Goal: Task Accomplishment & Management: Complete application form

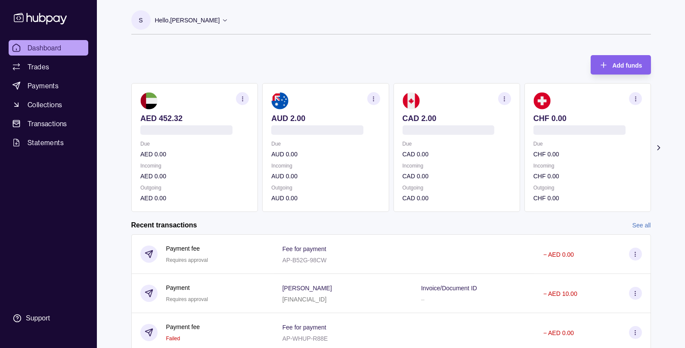
click at [34, 105] on span "Collections" at bounding box center [45, 104] width 34 height 10
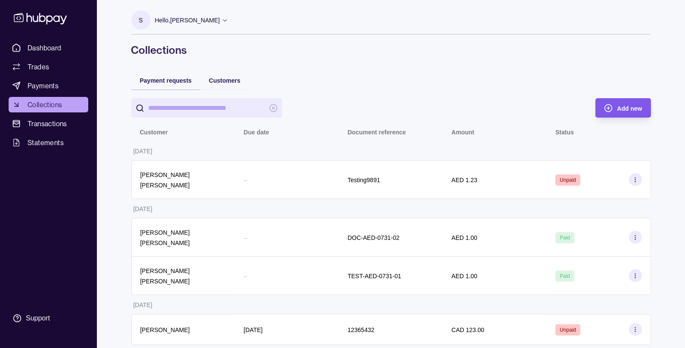
click at [615, 109] on div "Add new" at bounding box center [616, 107] width 51 height 19
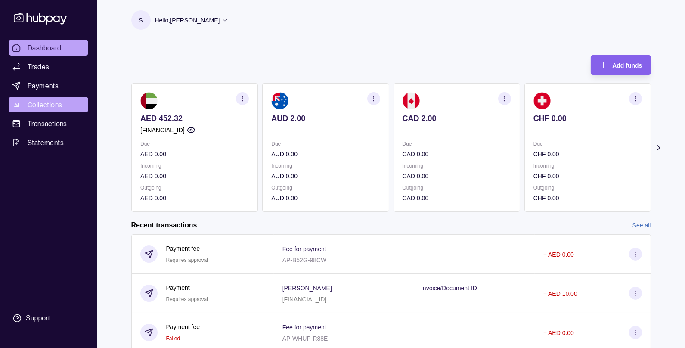
click at [52, 106] on span "Collections" at bounding box center [45, 104] width 34 height 10
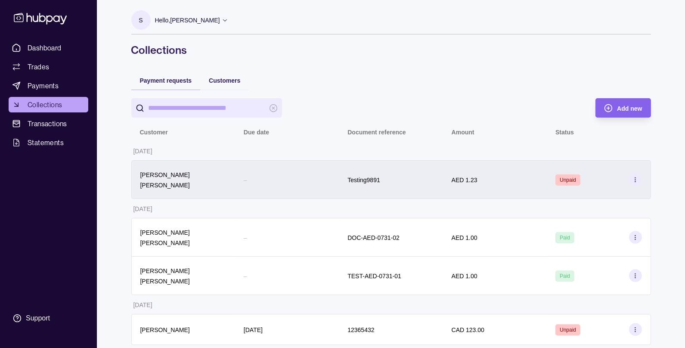
click at [369, 163] on div "Testing9891" at bounding box center [391, 179] width 104 height 39
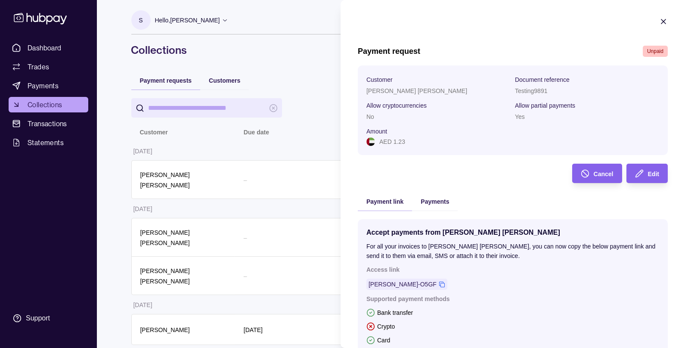
click at [668, 20] on section "Payment request Unpaid Customer [PERSON_NAME] [PERSON_NAME] Document reference …" at bounding box center [513, 217] width 345 height 434
click at [664, 22] on icon "button" at bounding box center [664, 21] width 4 height 4
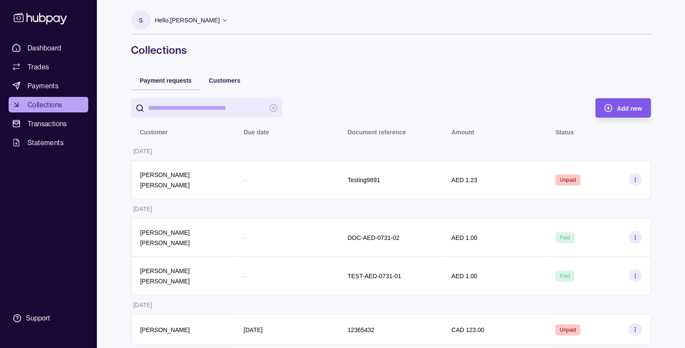
click at [621, 114] on div "Add new" at bounding box center [616, 107] width 51 height 19
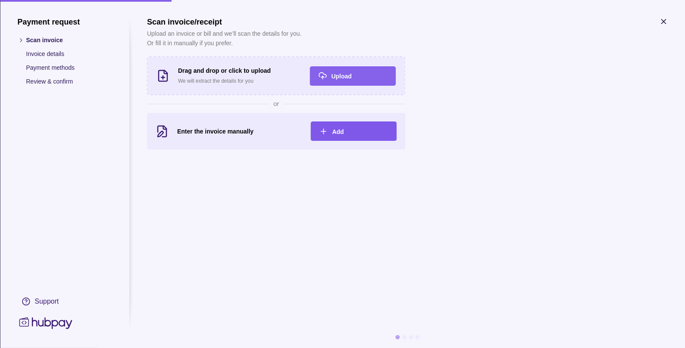
click at [334, 132] on span "Add" at bounding box center [338, 131] width 12 height 7
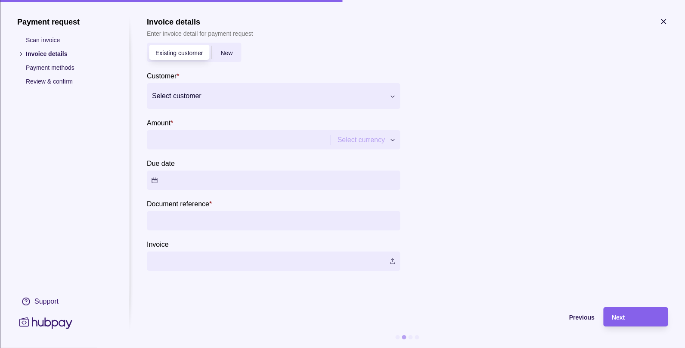
click at [168, 136] on input "Amount *" at bounding box center [237, 139] width 173 height 19
click at [183, 92] on div at bounding box center [268, 96] width 232 height 12
type input "********"
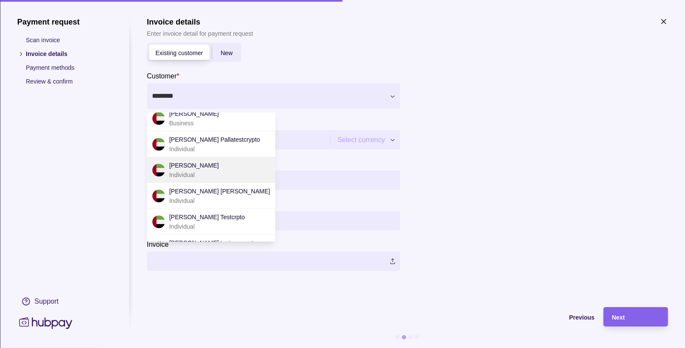
scroll to position [58, 0]
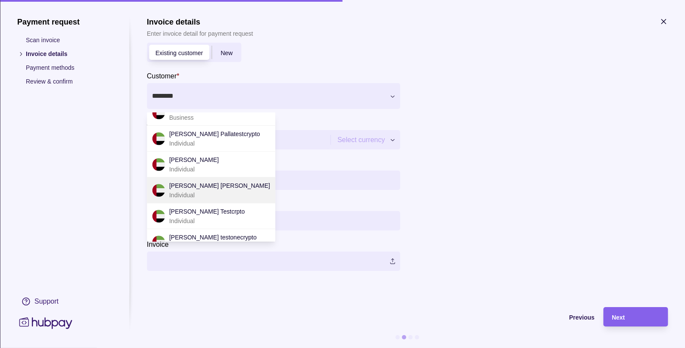
click at [196, 189] on p "[PERSON_NAME] [PERSON_NAME]" at bounding box center [219, 185] width 101 height 9
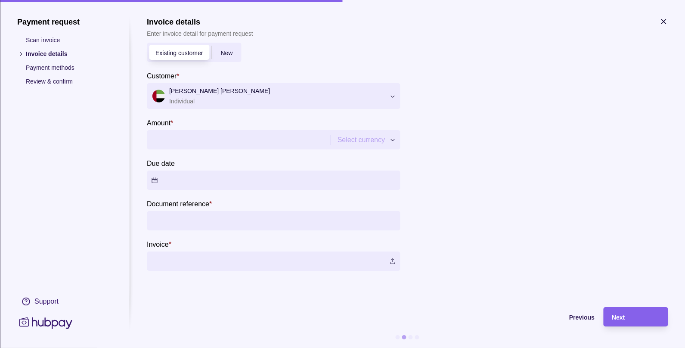
click at [194, 135] on input "Amount *" at bounding box center [237, 139] width 173 height 19
type input "****"
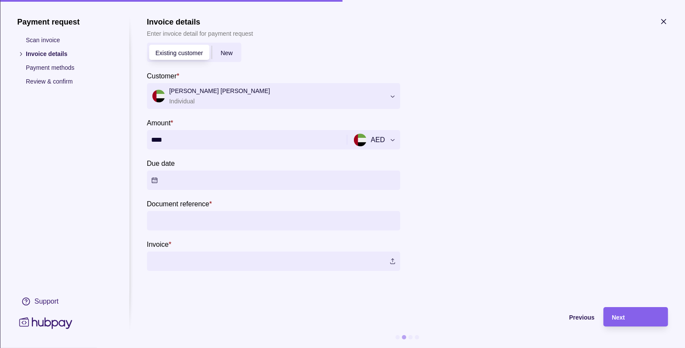
click at [175, 216] on input "Document reference *" at bounding box center [273, 220] width 245 height 19
click at [440, 233] on div at bounding box center [538, 152] width 258 height 236
click at [218, 217] on input "**********" at bounding box center [273, 220] width 245 height 19
type input "**********"
click at [192, 262] on label at bounding box center [273, 261] width 253 height 19
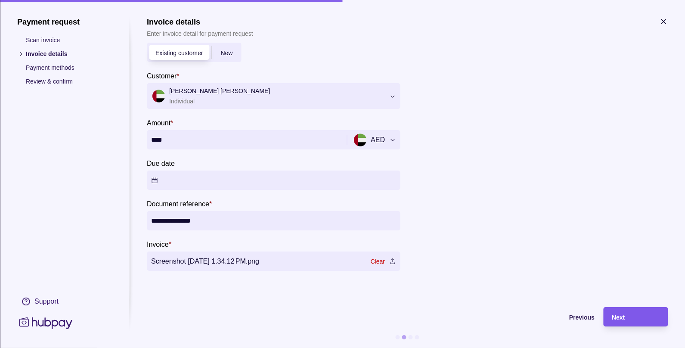
click at [630, 320] on div "Next" at bounding box center [635, 317] width 47 height 10
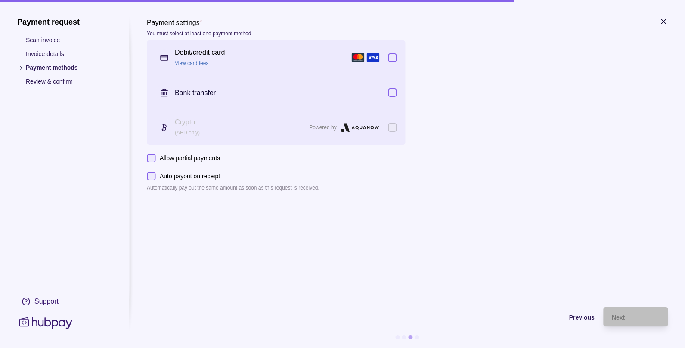
click at [394, 60] on button "button" at bounding box center [392, 57] width 9 height 9
click at [393, 87] on div "Bank transfer" at bounding box center [276, 92] width 258 height 34
click at [150, 156] on button "Allow partial payments" at bounding box center [151, 158] width 9 height 9
click at [152, 171] on section "Payment settings * You must select at least one payment method Debit/credit car…" at bounding box center [276, 104] width 258 height 175
click at [615, 322] on div "Next" at bounding box center [635, 317] width 47 height 10
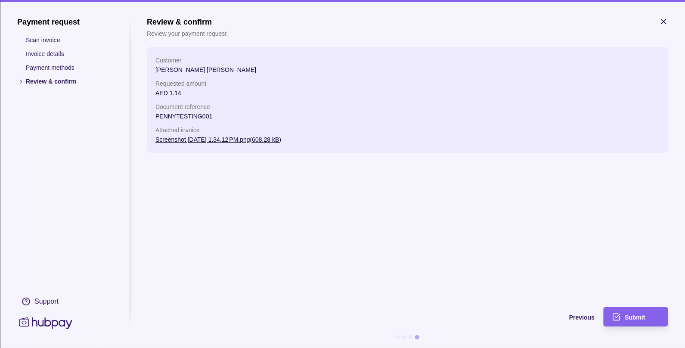
click at [615, 322] on div "Submit" at bounding box center [629, 316] width 60 height 19
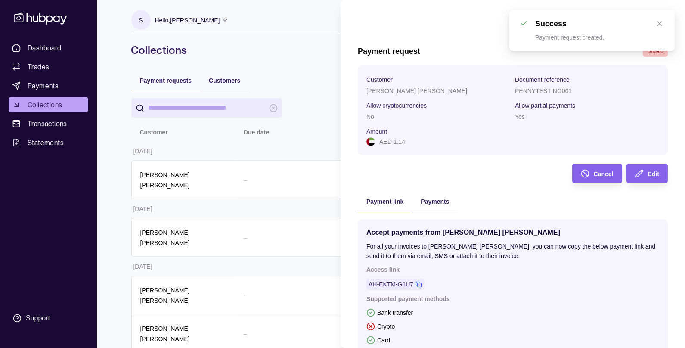
scroll to position [87, 0]
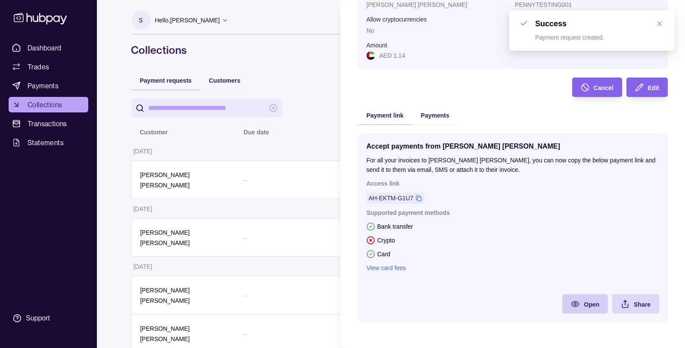
click at [581, 297] on div "Open" at bounding box center [578, 303] width 41 height 19
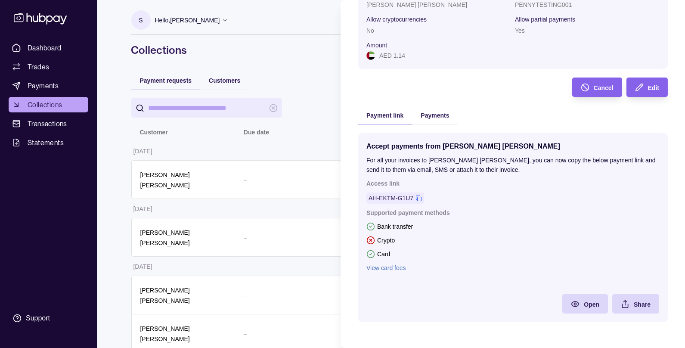
scroll to position [0, 0]
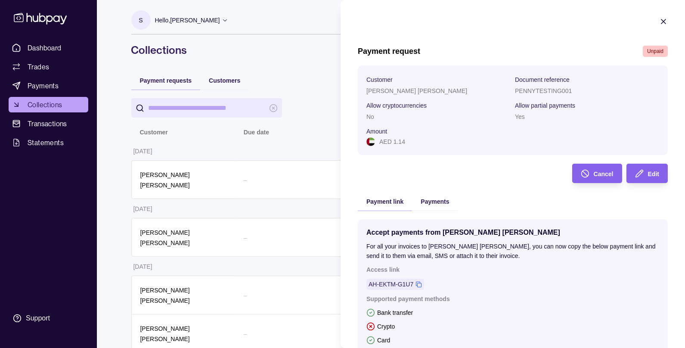
click at [665, 20] on icon "button" at bounding box center [663, 21] width 9 height 9
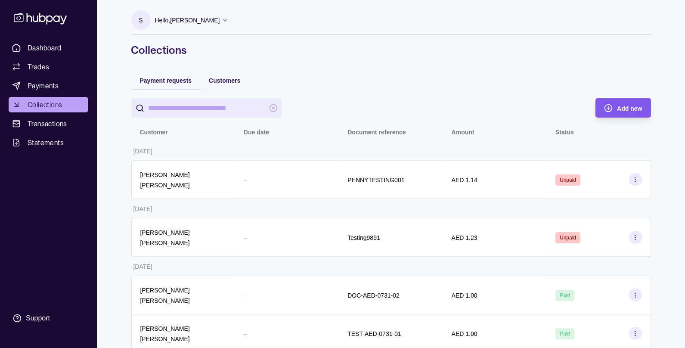
click at [607, 111] on circle "button" at bounding box center [608, 107] width 7 height 7
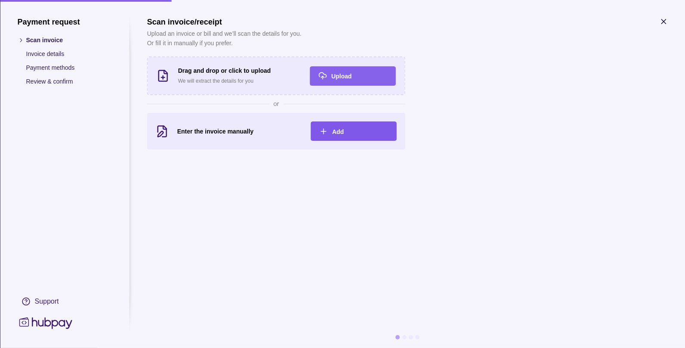
click at [337, 128] on span "Add" at bounding box center [338, 131] width 12 height 7
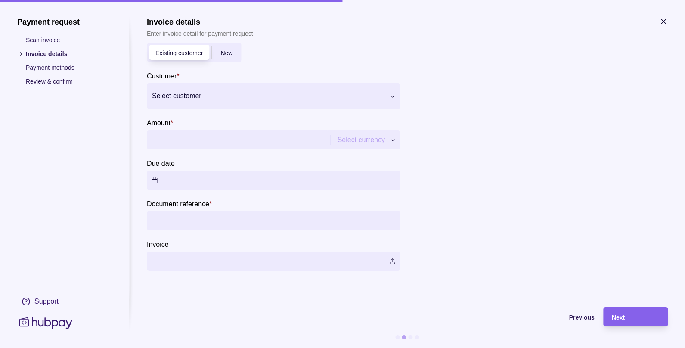
click at [182, 95] on div at bounding box center [268, 96] width 232 height 12
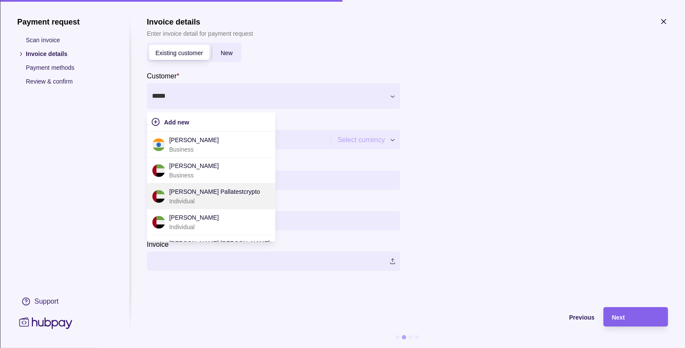
scroll to position [71, 0]
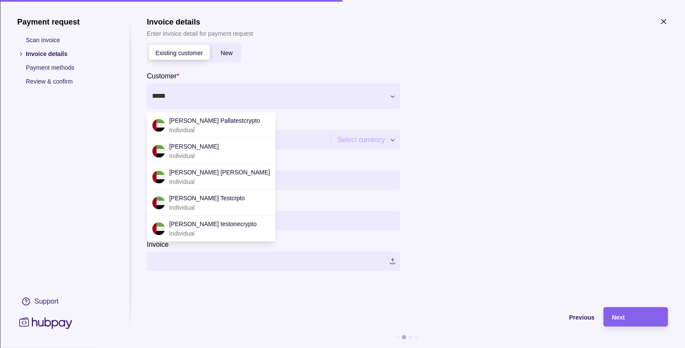
type input "*****"
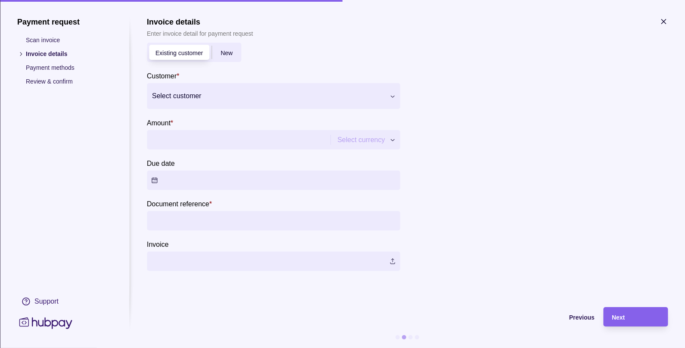
click at [191, 98] on div at bounding box center [268, 96] width 232 height 12
type input "********"
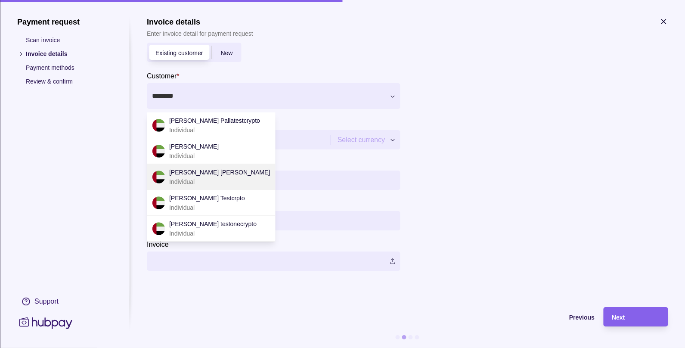
click at [193, 171] on p "[PERSON_NAME] [PERSON_NAME]" at bounding box center [219, 172] width 101 height 9
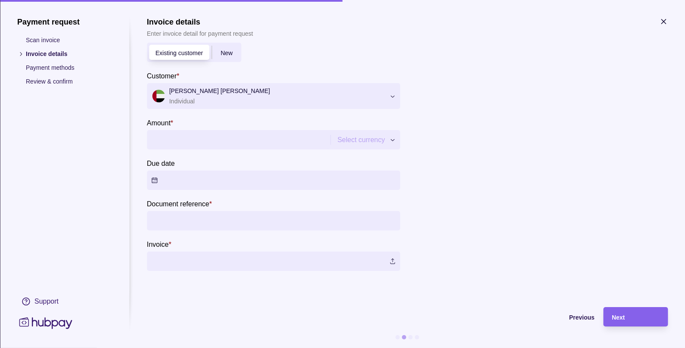
click at [186, 137] on input "Amount *" at bounding box center [237, 139] width 173 height 19
type input "****"
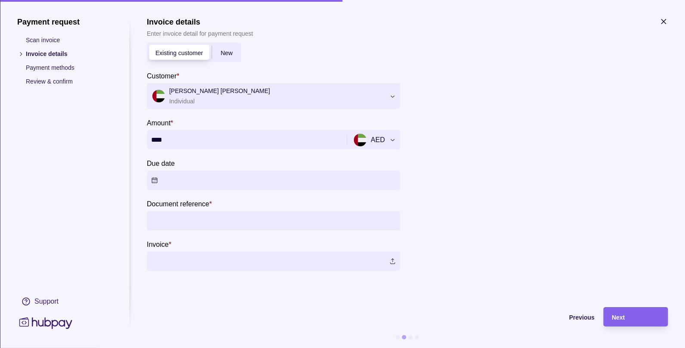
click at [176, 221] on input "Document reference *" at bounding box center [273, 220] width 245 height 19
drag, startPoint x: 190, startPoint y: 222, endPoint x: 260, endPoint y: 221, distance: 69.4
click at [260, 221] on input "**********" at bounding box center [273, 220] width 245 height 19
type input "**********"
click at [502, 223] on div at bounding box center [538, 152] width 258 height 236
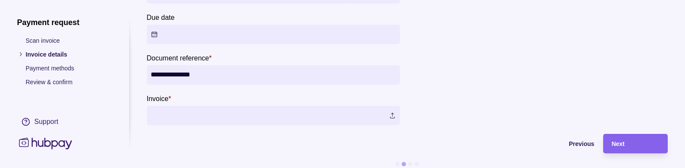
scroll to position [153, 0]
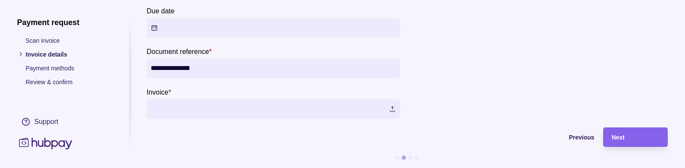
click at [169, 110] on label at bounding box center [273, 108] width 253 height 19
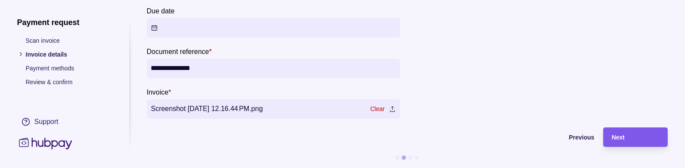
click at [625, 138] on div "Next" at bounding box center [635, 136] width 47 height 10
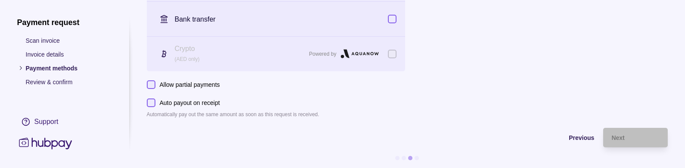
scroll to position [0, 0]
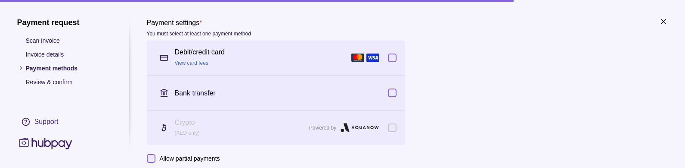
click at [392, 60] on button "button" at bounding box center [392, 57] width 9 height 9
click at [391, 97] on div "Bank transfer" at bounding box center [276, 92] width 258 height 34
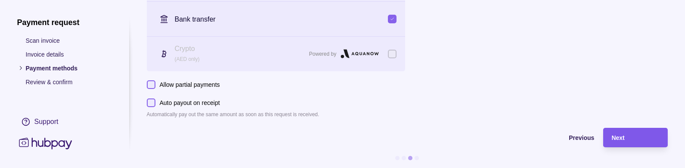
click at [630, 136] on div "Next" at bounding box center [635, 137] width 47 height 10
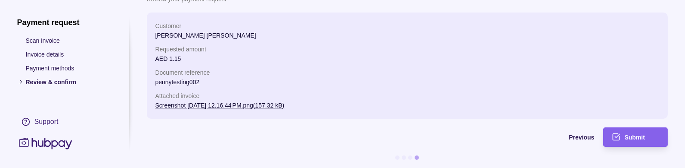
click at [630, 136] on span "Submit" at bounding box center [635, 137] width 20 height 7
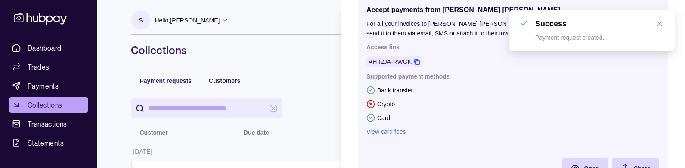
scroll to position [267, 0]
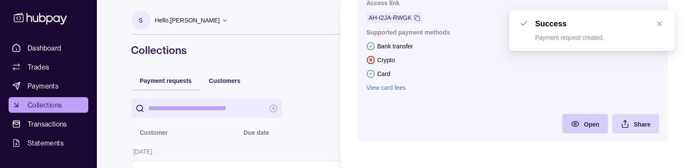
click at [581, 125] on div "Open" at bounding box center [578, 123] width 41 height 19
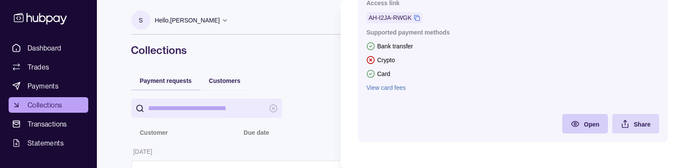
click at [581, 126] on div "Open" at bounding box center [578, 123] width 41 height 19
